Goal: Submit feedback/report problem: Submit feedback/report problem

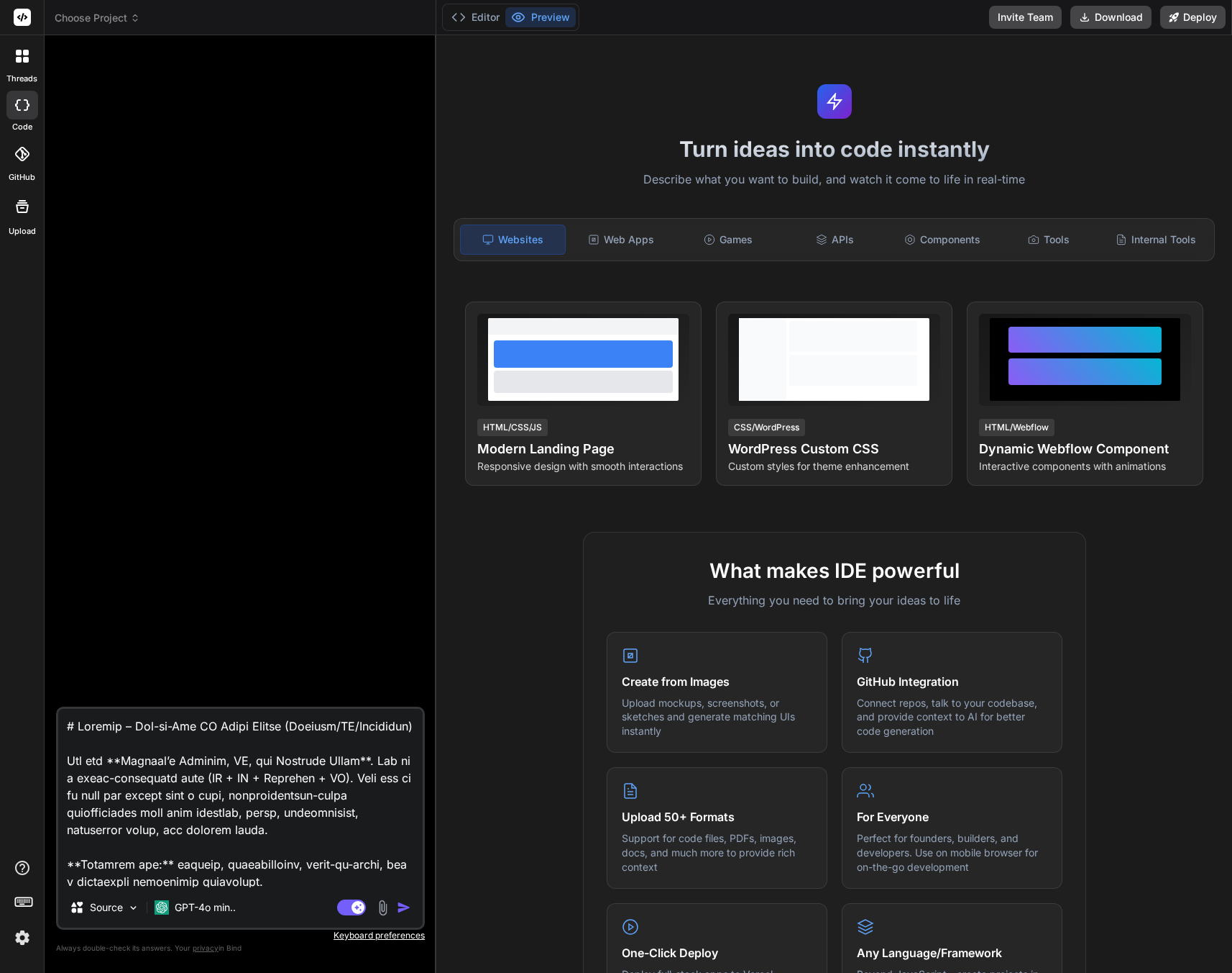
scroll to position [7667, 0]
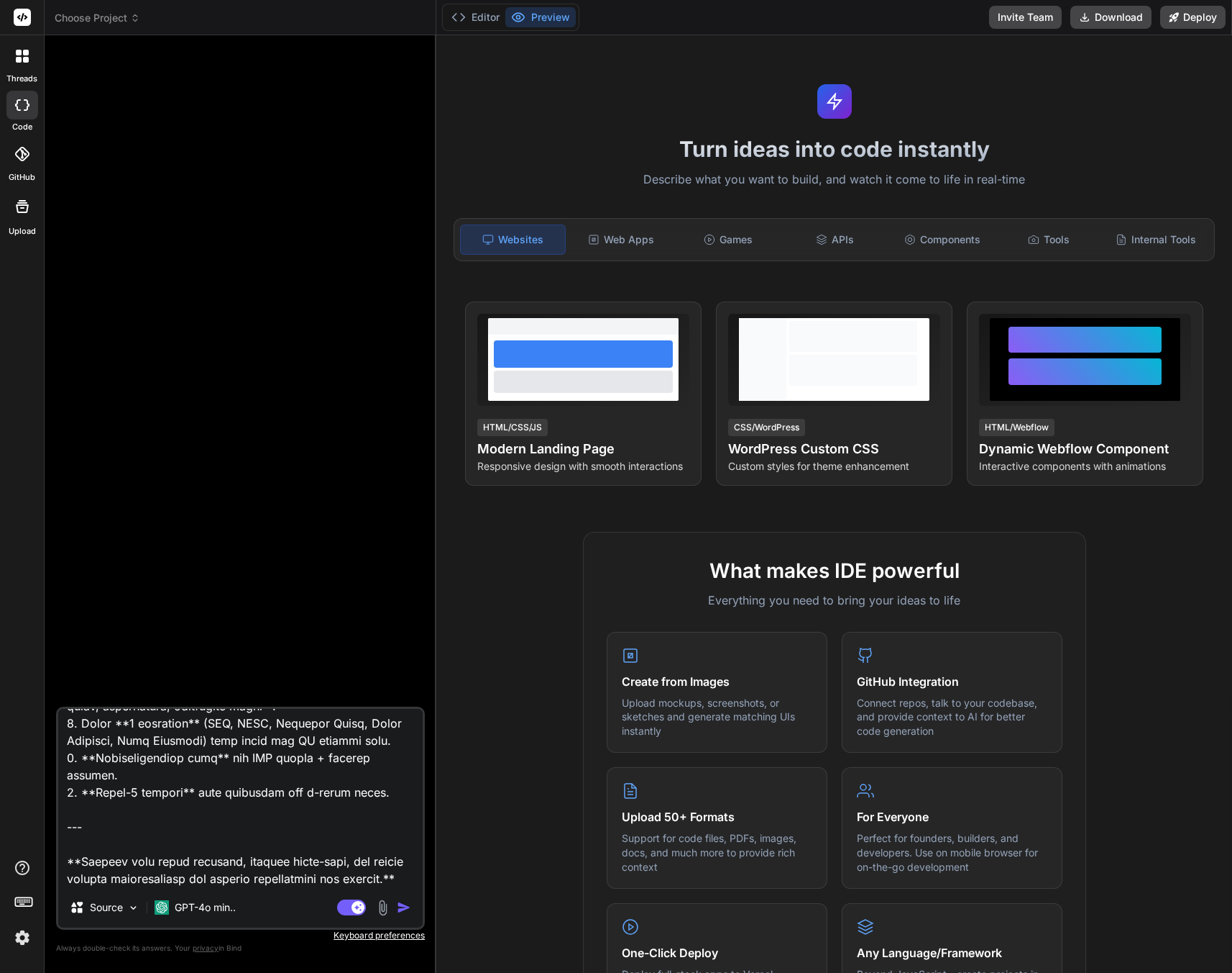
click at [338, 836] on textarea at bounding box center [241, 798] width 365 height 179
click at [405, 902] on img "button" at bounding box center [404, 907] width 15 height 15
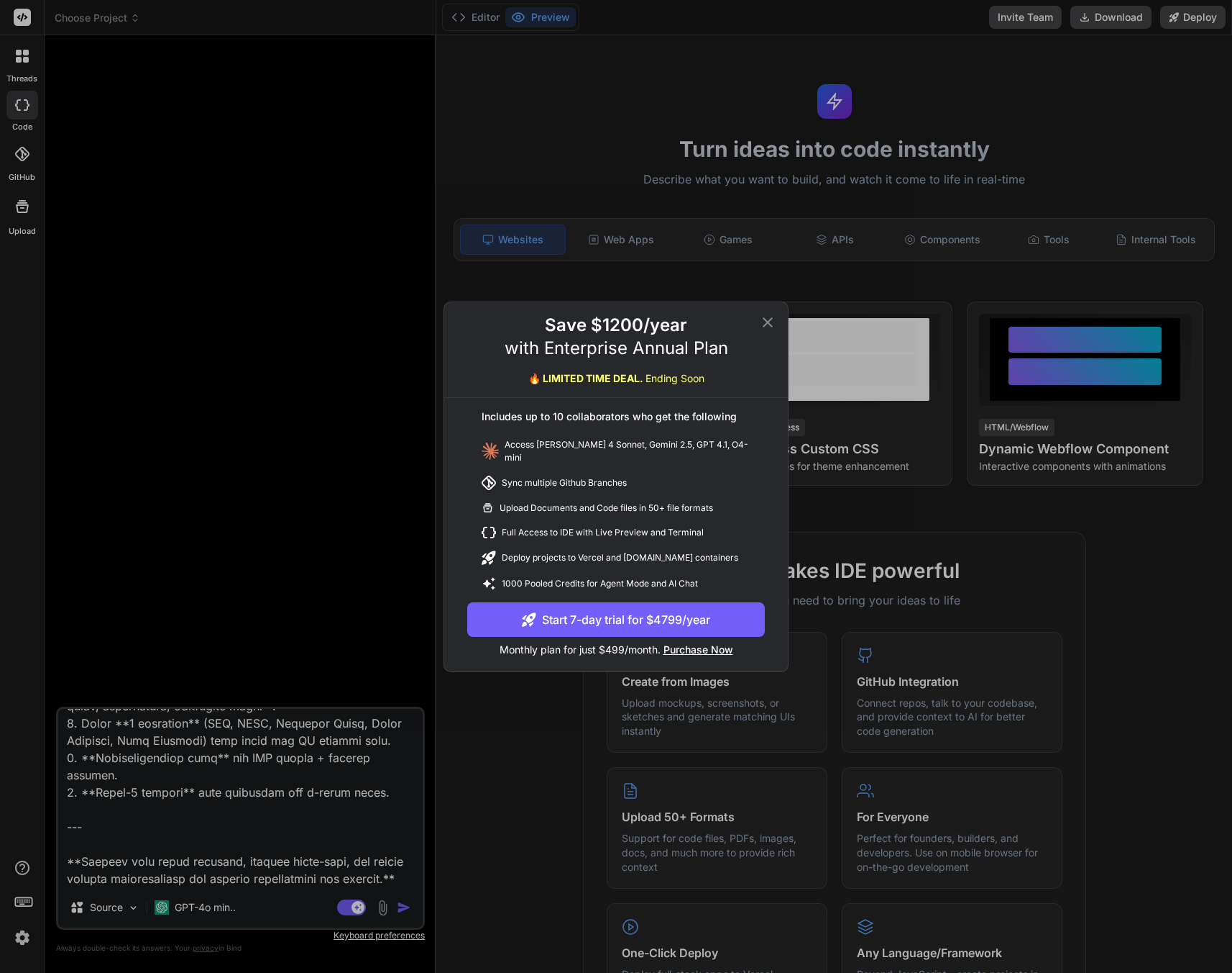
click at [160, 155] on div "Save $1200/year with Enterprise Annual Plan 🔥 LIMITED TIME DEAL. Ending Soon In…" at bounding box center [616, 486] width 1232 height 973
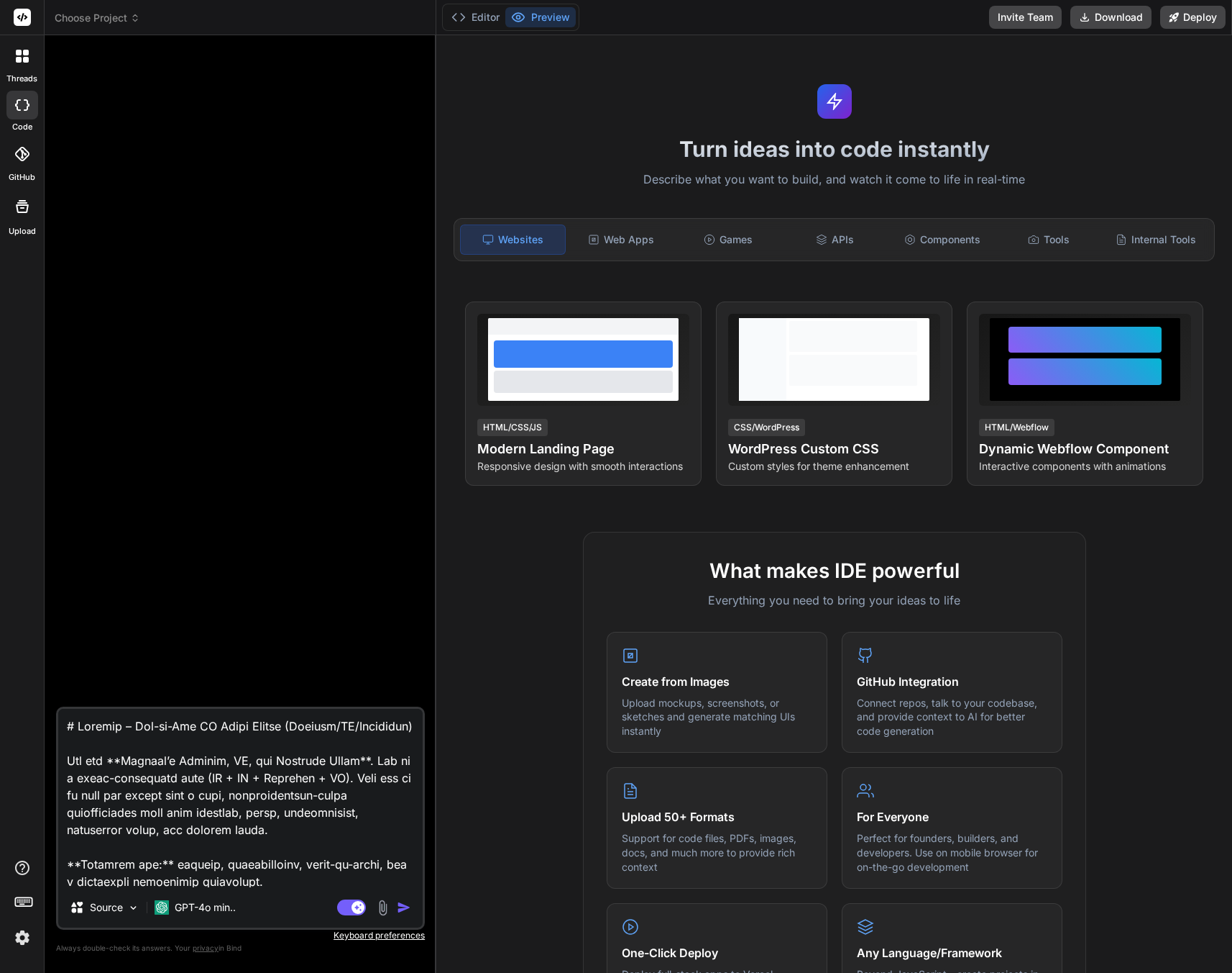
type textarea "x"
